Goal: Information Seeking & Learning: Learn about a topic

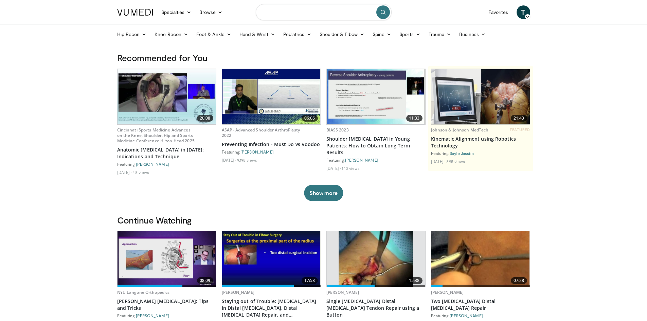
click at [301, 11] on input "Search topics, interventions" at bounding box center [324, 12] width 136 height 16
type input "*********"
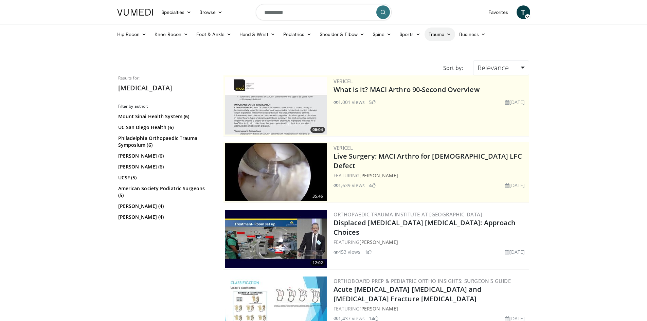
click at [445, 37] on link "Trauma" at bounding box center [439, 35] width 31 height 14
click at [396, 92] on link "Upper Extremity" at bounding box center [414, 93] width 81 height 11
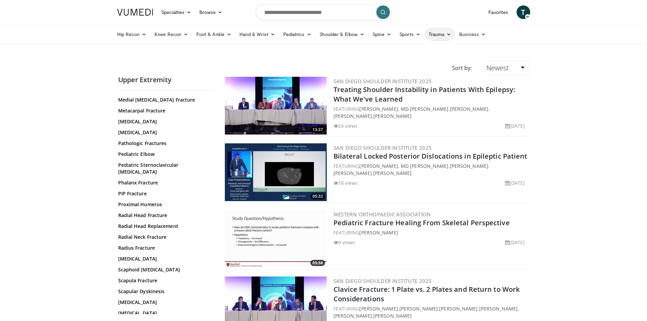
click at [439, 34] on link "Trauma" at bounding box center [439, 35] width 31 height 14
click at [395, 63] on link "Lower Extremity" at bounding box center [414, 61] width 81 height 11
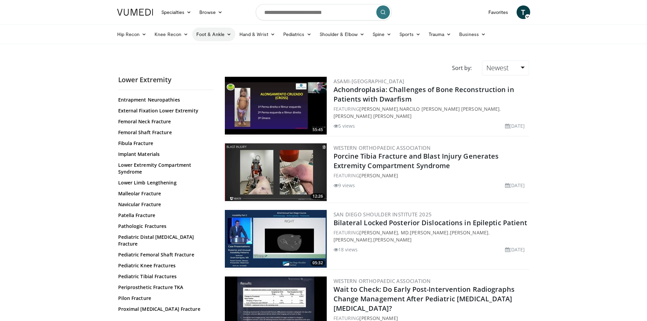
click at [224, 34] on link "Foot & Ankle" at bounding box center [213, 35] width 43 height 14
click at [209, 73] on link "Hindfoot" at bounding box center [233, 72] width 81 height 11
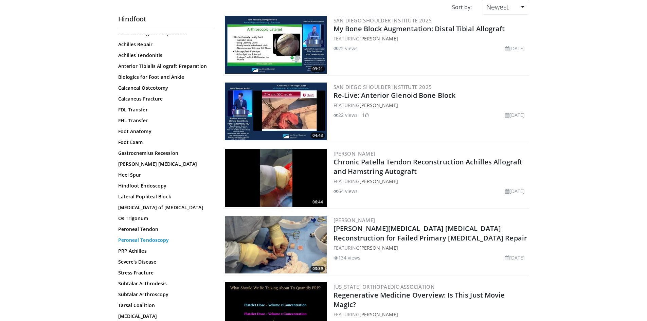
scroll to position [39, 0]
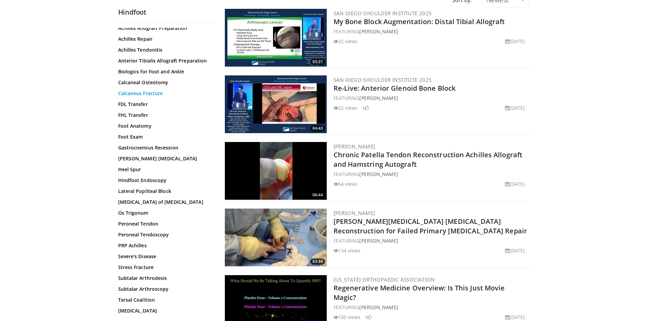
click at [157, 93] on link "Calcaneus Fracture" at bounding box center [164, 93] width 92 height 7
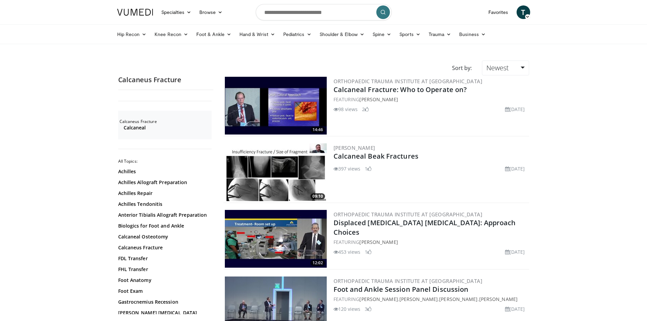
click at [298, 188] on img at bounding box center [276, 172] width 102 height 58
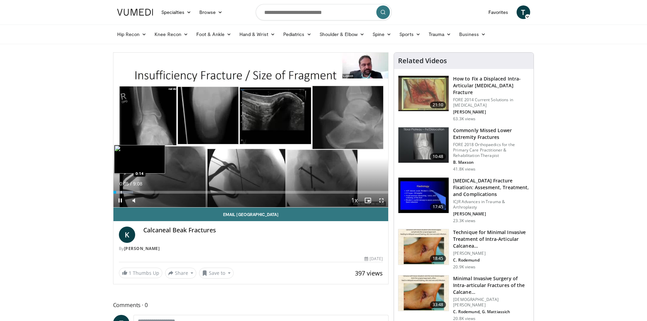
click at [121, 191] on div "Progress Bar" at bounding box center [121, 192] width 1 height 3
click at [131, 192] on div "Progress Bar" at bounding box center [131, 192] width 1 height 3
click at [145, 193] on div "Progress Bar" at bounding box center [145, 192] width 1 height 3
click at [153, 193] on div "Progress Bar" at bounding box center [152, 192] width 1 height 3
click at [162, 193] on div "Progress Bar" at bounding box center [162, 192] width 1 height 3
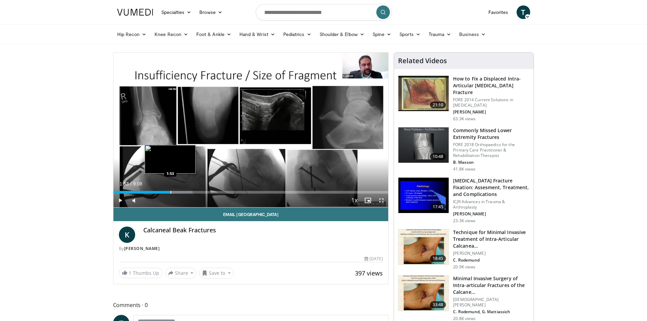
click at [170, 192] on div "Progress Bar" at bounding box center [170, 192] width 1 height 3
click at [185, 192] on div "Progress Bar" at bounding box center [185, 192] width 1 height 3
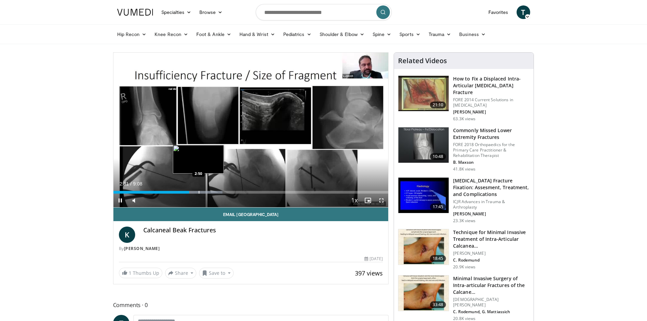
click at [199, 191] on div "Progress Bar" at bounding box center [199, 192] width 1 height 3
click at [122, 201] on span "Video Player" at bounding box center [120, 201] width 14 height 14
click at [120, 200] on span "Video Player" at bounding box center [120, 201] width 14 height 14
click at [209, 191] on div "Progress Bar" at bounding box center [209, 192] width 1 height 3
click at [223, 192] on div "Progress Bar" at bounding box center [223, 192] width 1 height 3
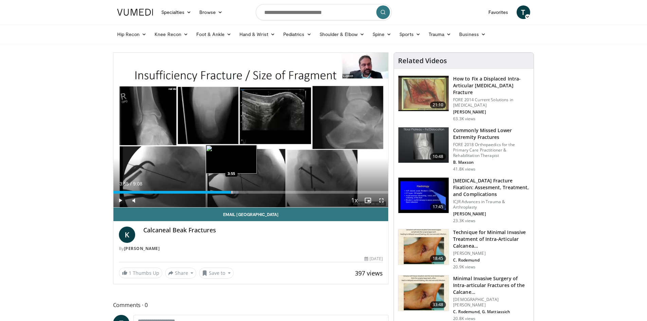
click at [232, 191] on div "Progress Bar" at bounding box center [232, 192] width 1 height 3
click at [241, 191] on div "Progress Bar" at bounding box center [241, 192] width 1 height 3
click at [250, 192] on div "Progress Bar" at bounding box center [250, 192] width 1 height 3
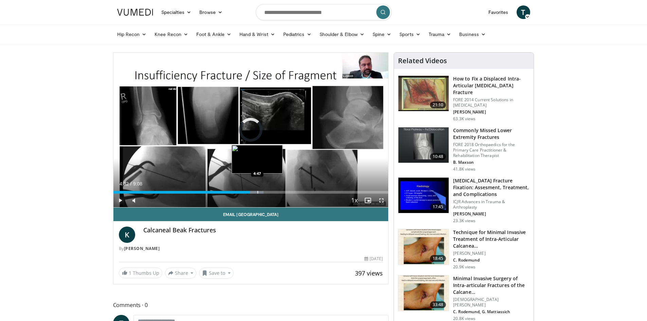
click at [257, 192] on div "Progress Bar" at bounding box center [257, 192] width 1 height 3
click at [261, 192] on div "Progress Bar" at bounding box center [261, 192] width 1 height 3
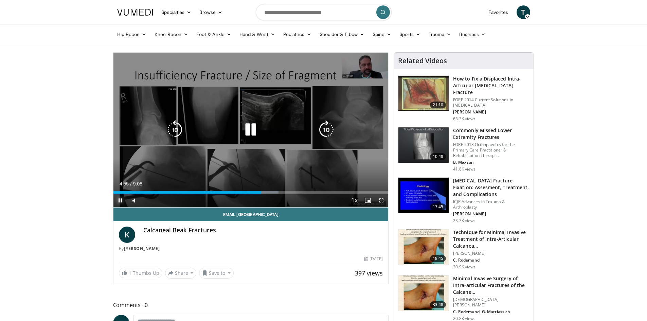
click at [271, 192] on div "Progress Bar" at bounding box center [263, 192] width 32 height 3
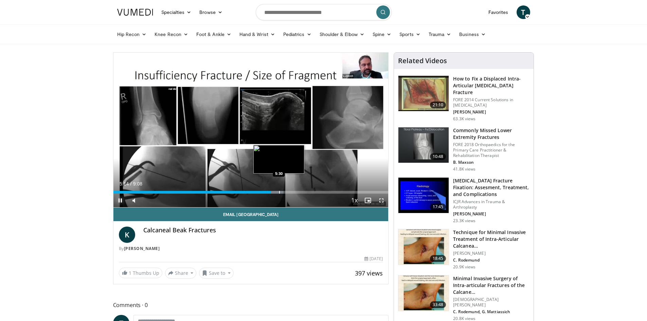
click at [279, 192] on div "Progress Bar" at bounding box center [279, 192] width 1 height 3
click at [285, 192] on div "Progress Bar" at bounding box center [285, 192] width 1 height 3
click at [296, 193] on div "Progress Bar" at bounding box center [296, 192] width 1 height 3
click at [307, 194] on div "Current Time 6:06 / Duration 9:08 Pause Skip Backward Skip Forward Mute 100% Lo…" at bounding box center [250, 201] width 275 height 14
click at [304, 192] on div "Progress Bar" at bounding box center [304, 192] width 1 height 3
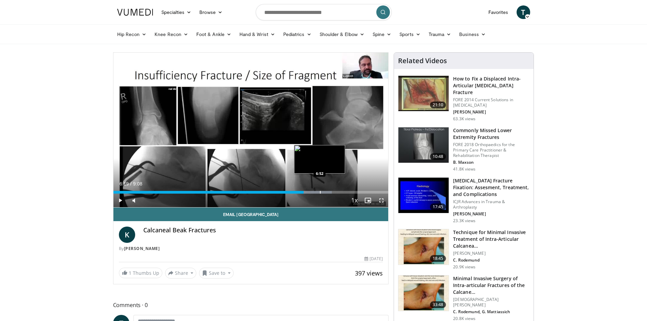
click at [321, 192] on div "Progress Bar" at bounding box center [310, 192] width 43 height 3
click at [326, 193] on div "Progress Bar" at bounding box center [326, 192] width 1 height 3
click at [0, 0] on div "Progress Bar" at bounding box center [0, 0] width 0 height 0
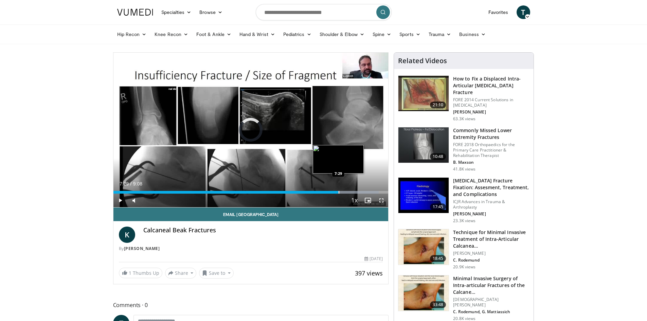
click at [339, 191] on div "Progress Bar" at bounding box center [339, 192] width 1 height 3
click at [351, 191] on div "Loaded : 96.55% 7:49 7:55" at bounding box center [250, 190] width 275 height 6
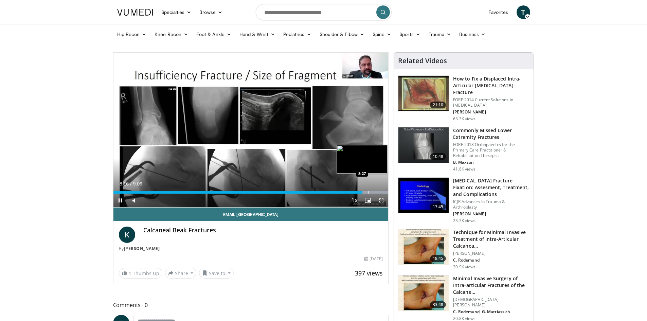
click at [367, 191] on div "Loaded : 100.00% 8:17 8:27" at bounding box center [250, 190] width 275 height 6
click at [375, 191] on div "Loaded : 100.00% 8:28 8:41" at bounding box center [250, 190] width 275 height 6
click at [382, 193] on div "Progress Bar" at bounding box center [382, 192] width 1 height 3
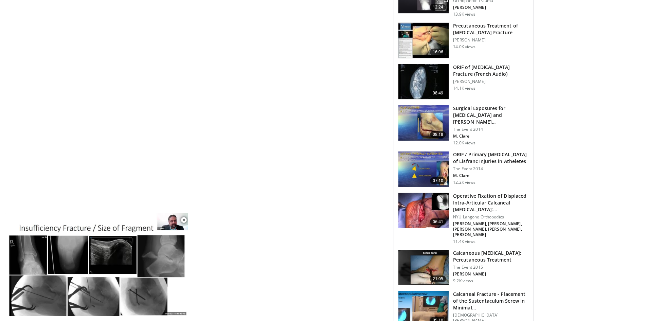
scroll to position [407, 0]
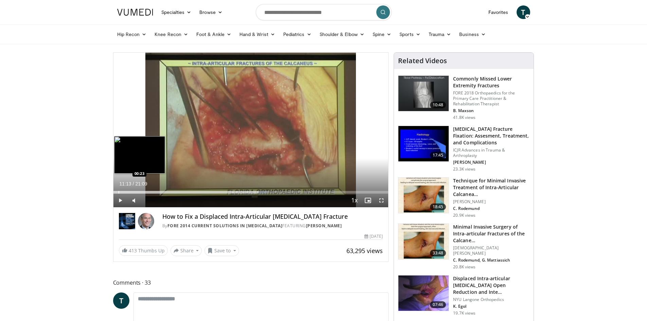
click at [118, 190] on div "Loaded : 55.98% 11:13 00:23" at bounding box center [250, 190] width 275 height 6
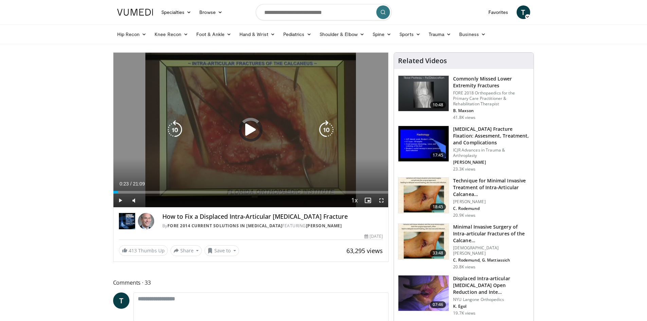
click at [249, 127] on icon "Video Player" at bounding box center [250, 129] width 19 height 19
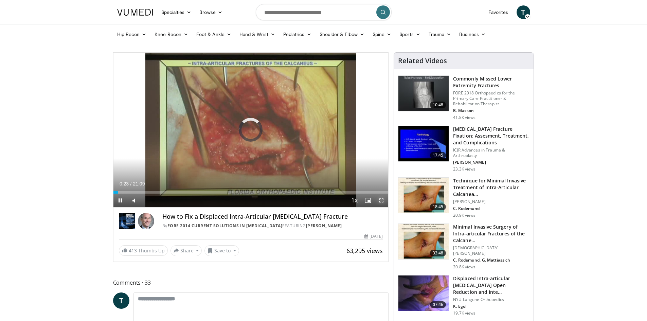
click at [383, 200] on span "Video Player" at bounding box center [382, 201] width 14 height 14
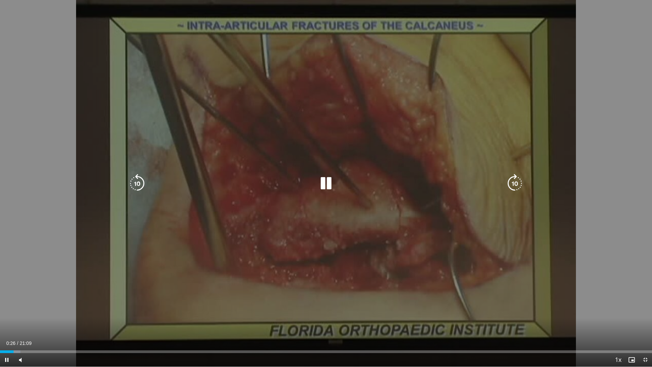
click at [519, 183] on icon "Video Player" at bounding box center [514, 183] width 19 height 19
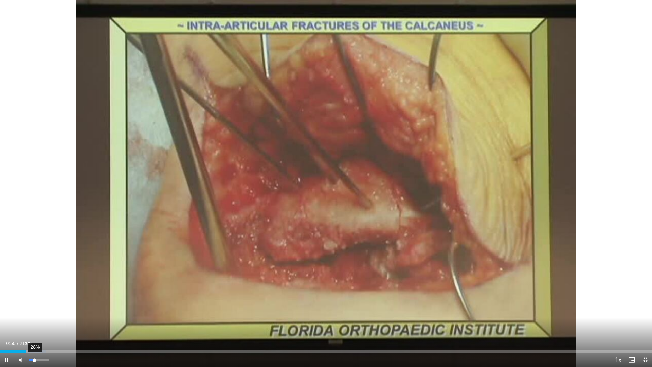
click at [34, 321] on div "Volume Level" at bounding box center [31, 360] width 5 height 2
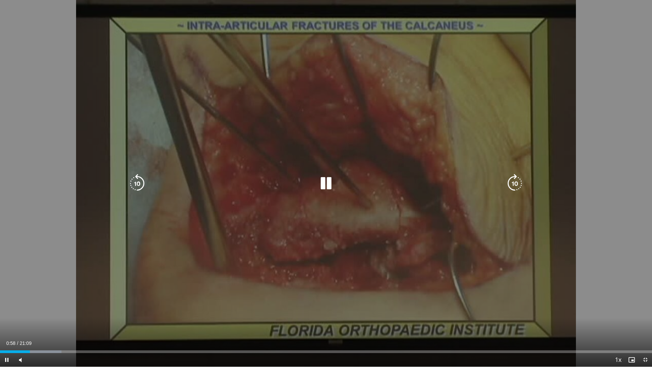
click at [513, 185] on icon "Video Player" at bounding box center [514, 183] width 19 height 19
click at [512, 180] on icon "Video Player" at bounding box center [514, 183] width 19 height 19
click at [141, 183] on icon "Video Player" at bounding box center [137, 183] width 19 height 19
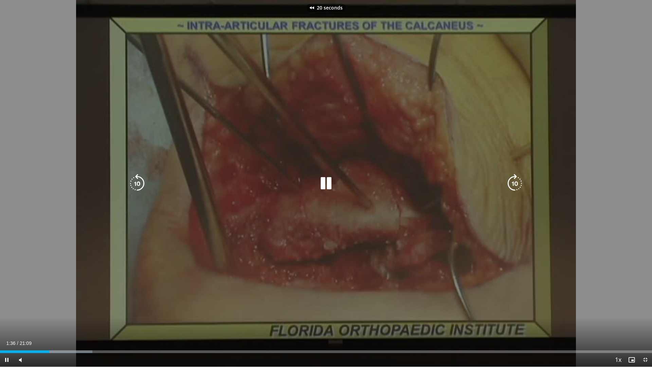
click at [515, 180] on icon "Video Player" at bounding box center [514, 183] width 19 height 19
click at [516, 187] on icon "Video Player" at bounding box center [514, 183] width 19 height 19
click at [513, 188] on icon "Video Player" at bounding box center [514, 183] width 19 height 19
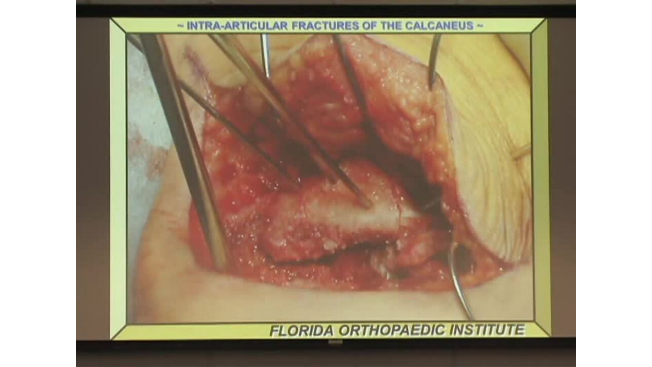
click at [513, 188] on div "20 seconds Tap to unmute" at bounding box center [326, 183] width 652 height 366
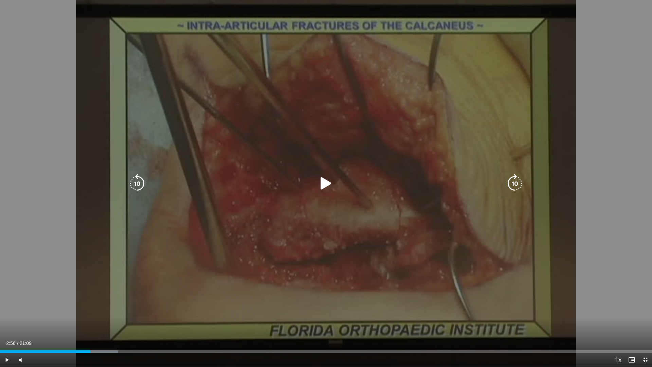
click at [322, 182] on icon "Video Player" at bounding box center [325, 183] width 19 height 19
click at [505, 184] on icon "Video Player" at bounding box center [514, 183] width 19 height 19
click at [507, 184] on icon "Video Player" at bounding box center [514, 183] width 19 height 19
click at [324, 188] on icon "Video Player" at bounding box center [325, 183] width 19 height 19
